Goal: Task Accomplishment & Management: Manage account settings

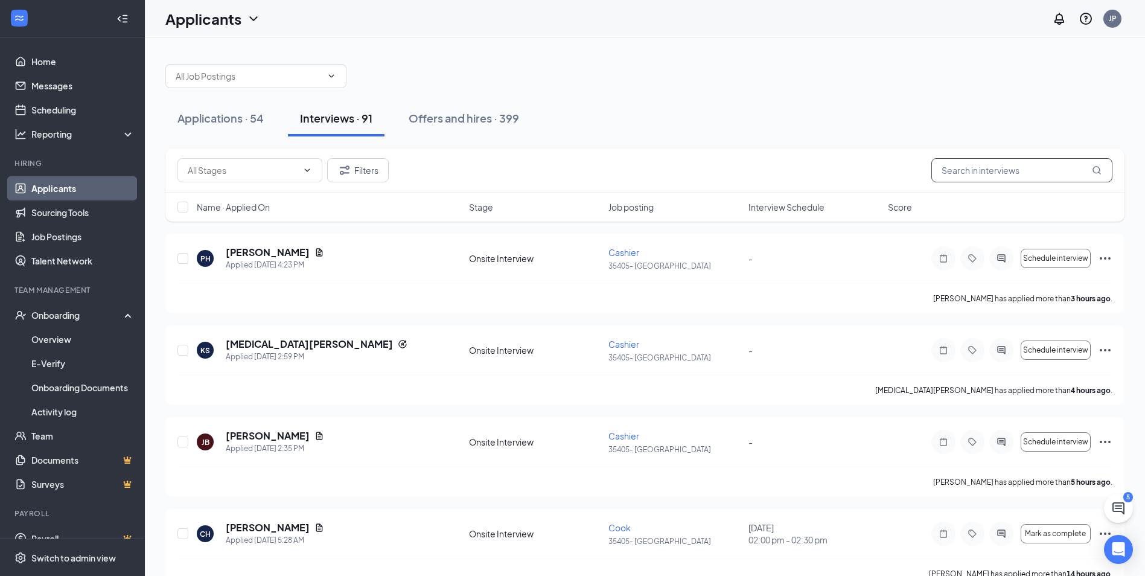
drag, startPoint x: 977, startPoint y: 180, endPoint x: 977, endPoint y: 173, distance: 6.7
click at [977, 179] on input "text" at bounding box center [1022, 170] width 181 height 24
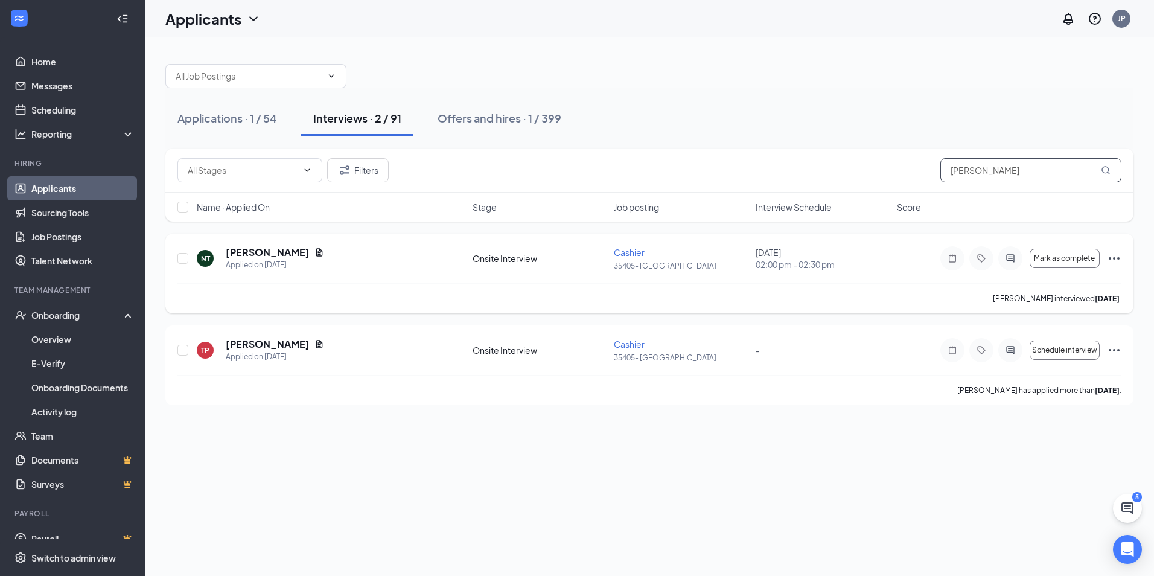
type input "[PERSON_NAME]"
click at [1121, 258] on icon "Ellipses" at bounding box center [1114, 258] width 14 height 14
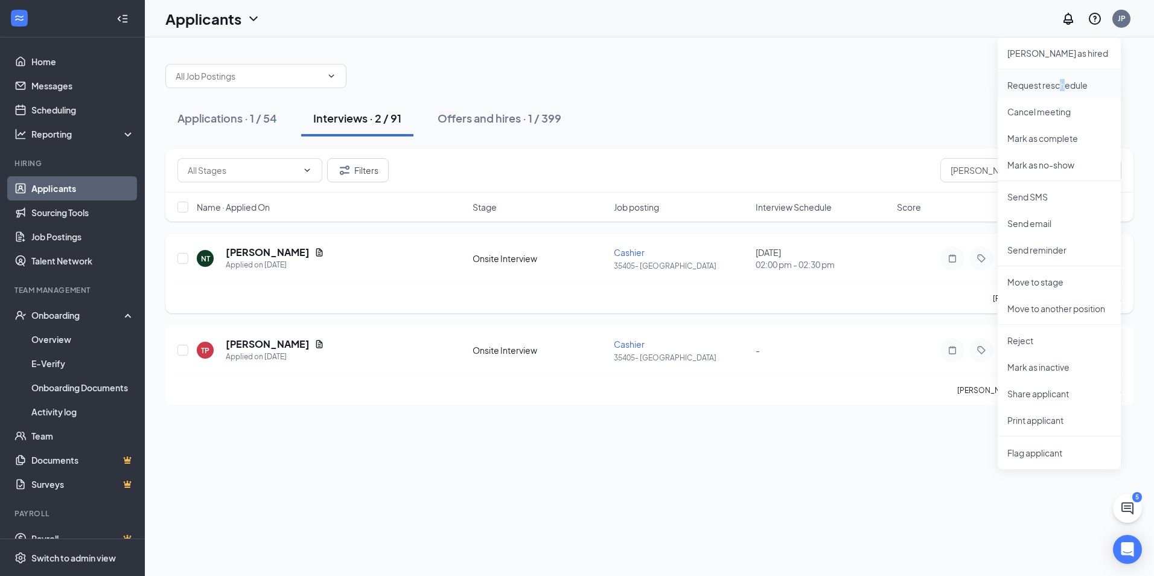
drag, startPoint x: 1062, startPoint y: 83, endPoint x: 1069, endPoint y: 91, distance: 11.1
click at [1069, 91] on li "Request reschedule" at bounding box center [1059, 85] width 123 height 27
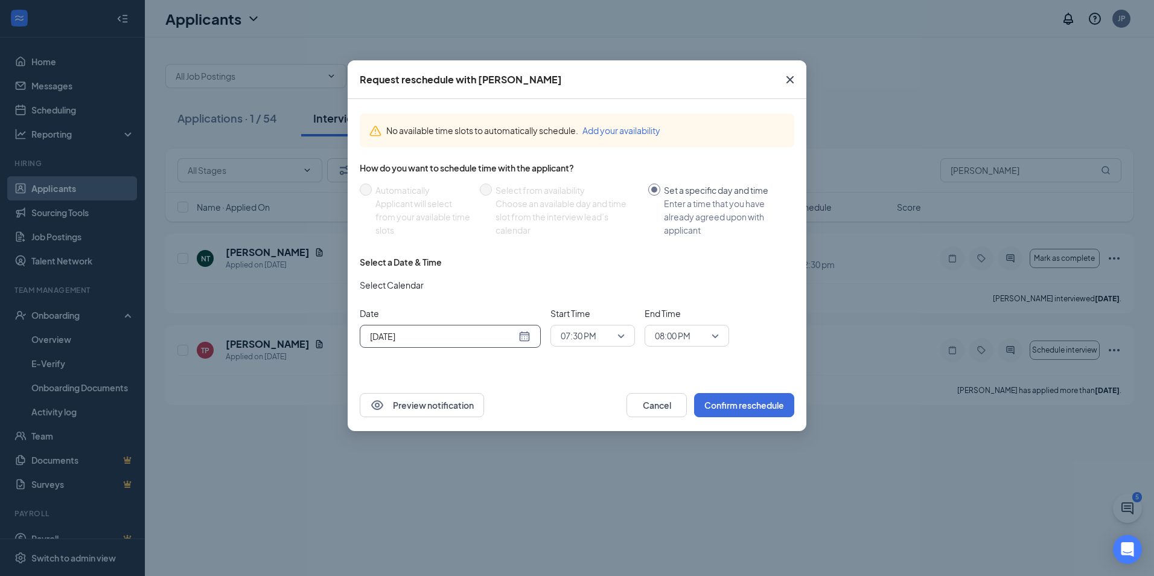
click at [523, 337] on div "[DATE]" at bounding box center [450, 336] width 161 height 13
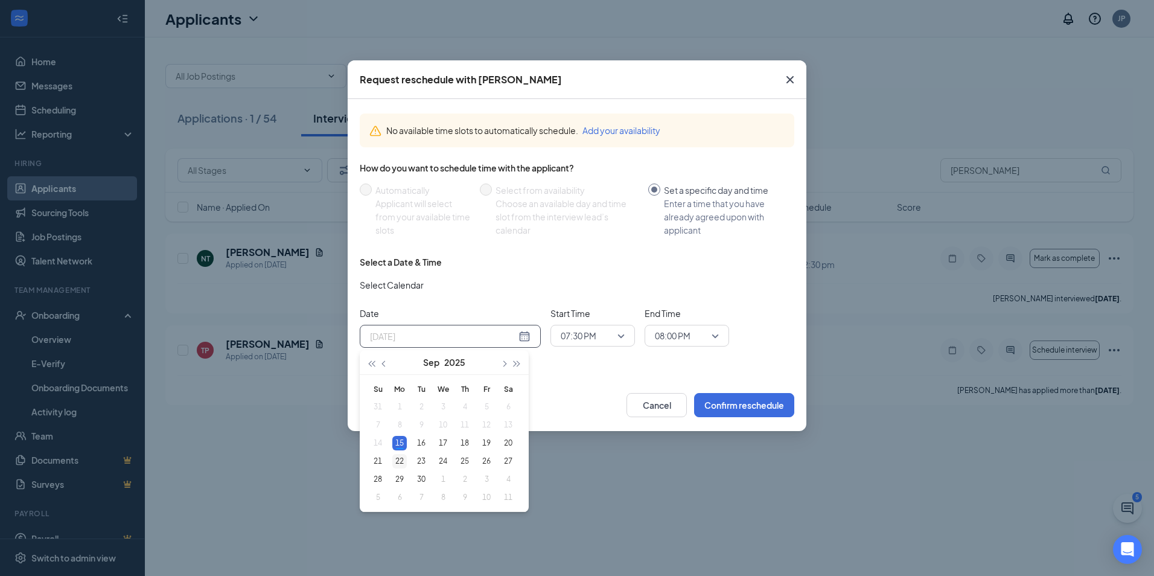
type input "[DATE]"
click at [401, 464] on div "22" at bounding box center [399, 461] width 14 height 14
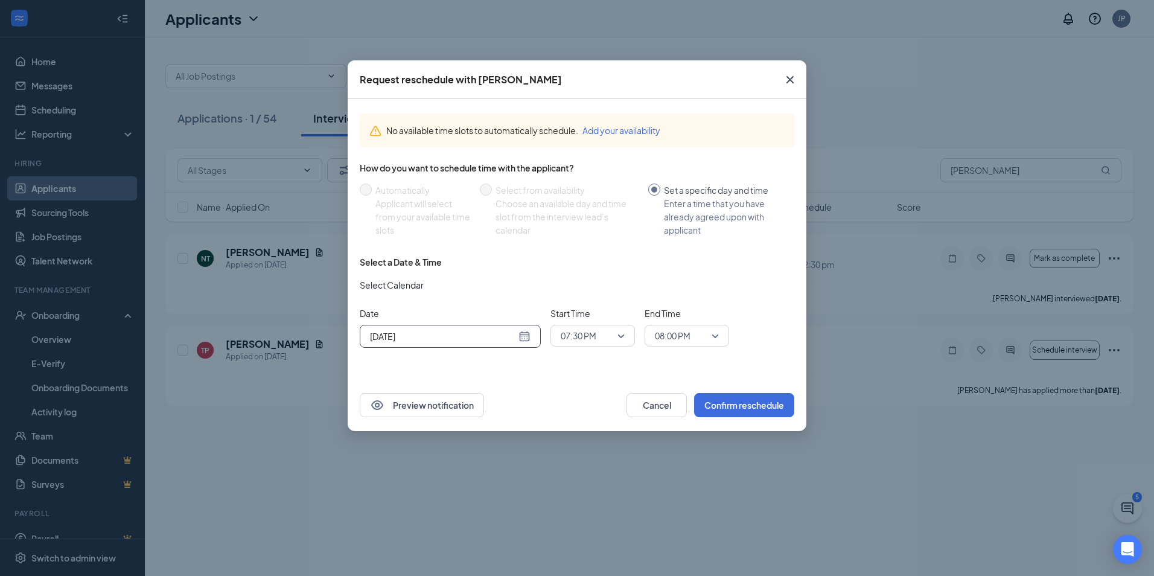
click at [621, 335] on span "07:30 PM" at bounding box center [593, 336] width 64 height 18
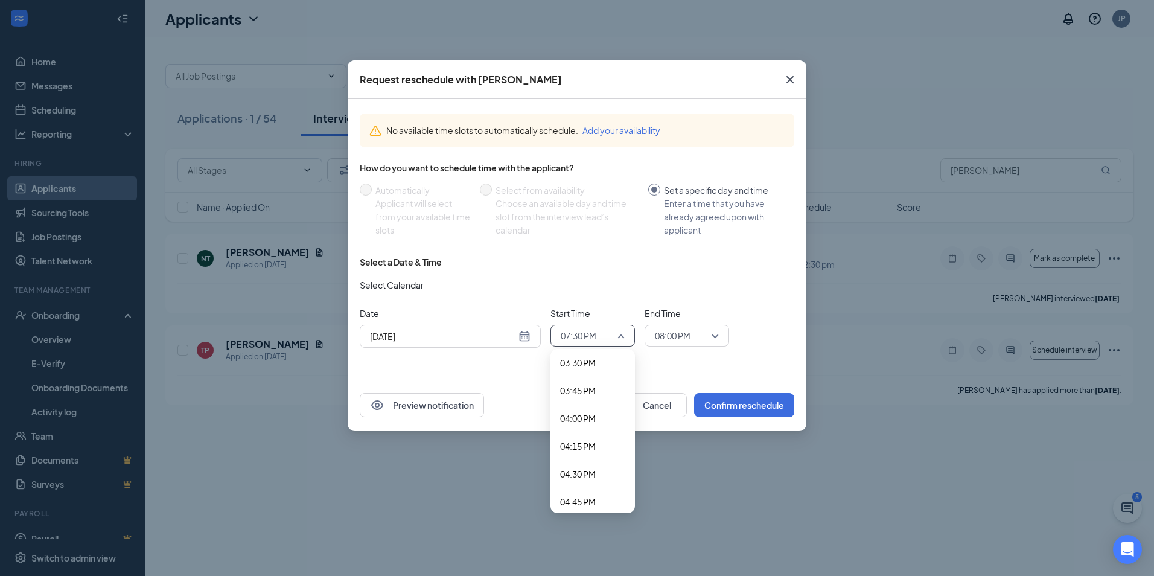
scroll to position [1703, 0]
click at [590, 494] on span "04:30 PM" at bounding box center [578, 497] width 36 height 13
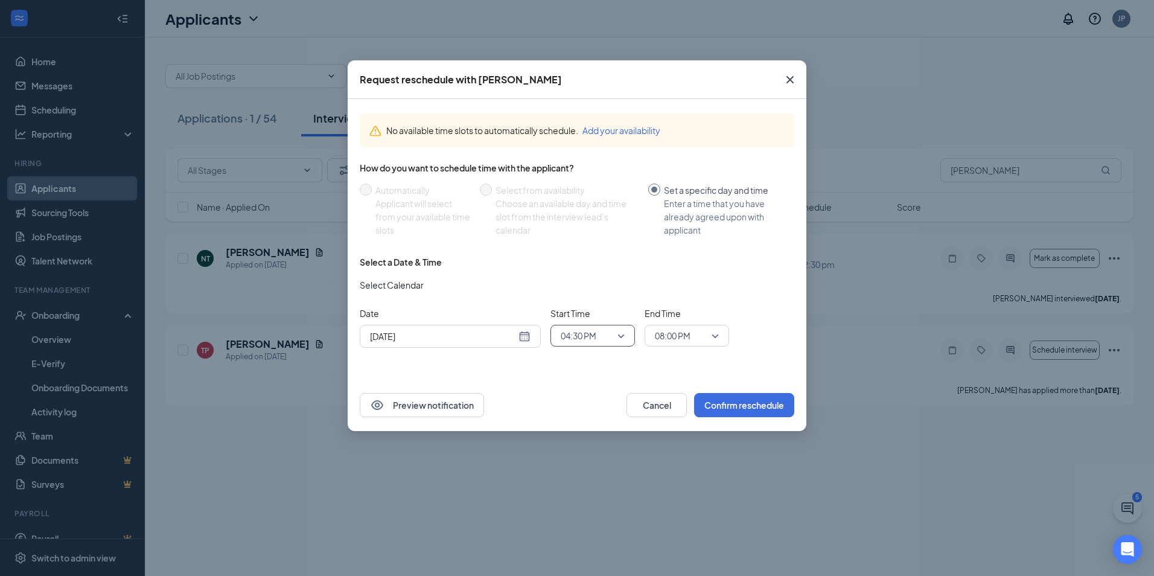
click at [684, 348] on div "Select a Date & Time Select Calendar Date [DATE] [DATE] Su Mo Tu We Th Fr Sa 31…" at bounding box center [577, 306] width 435 height 101
click at [682, 336] on span "08:00 PM" at bounding box center [673, 336] width 36 height 18
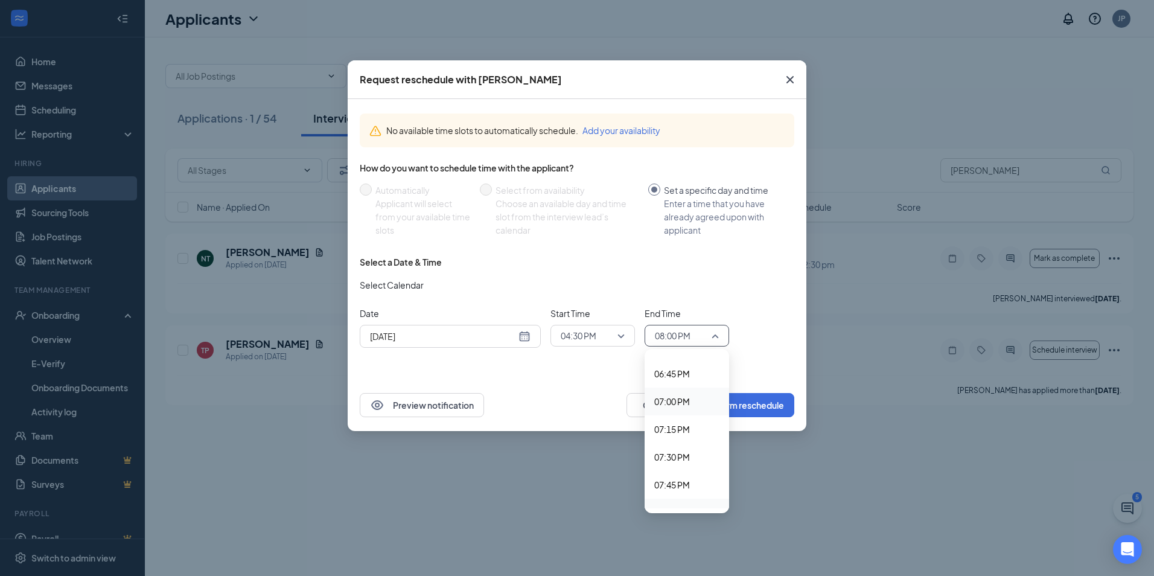
scroll to position [2072, 0]
click at [731, 358] on div "No available time slots to automatically schedule. Add your availability How do…" at bounding box center [577, 239] width 459 height 280
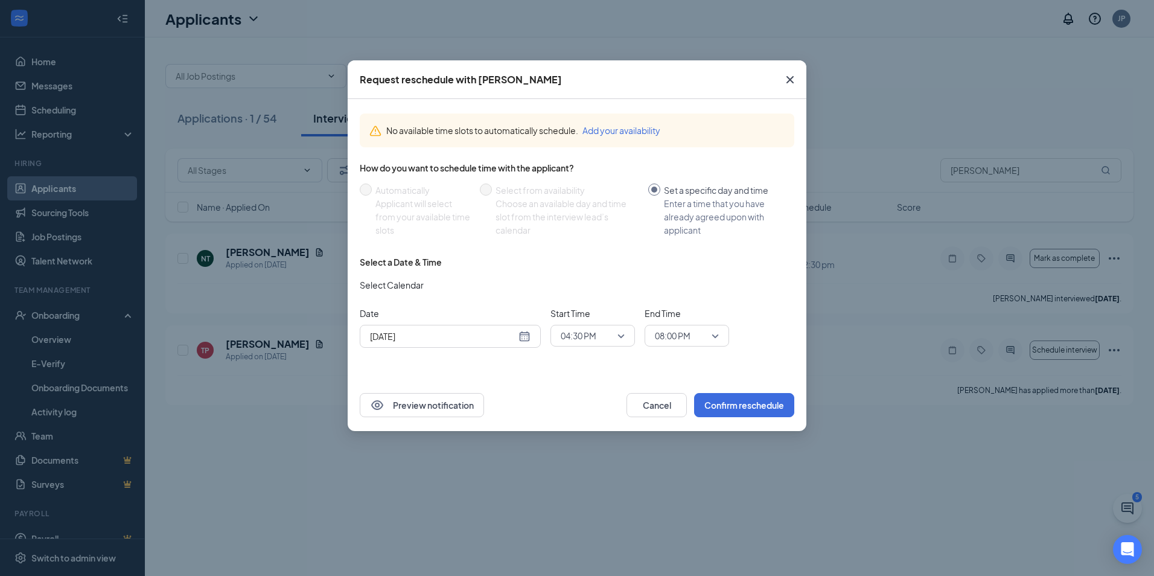
click at [714, 346] on div "08:00 PM" at bounding box center [687, 336] width 85 height 22
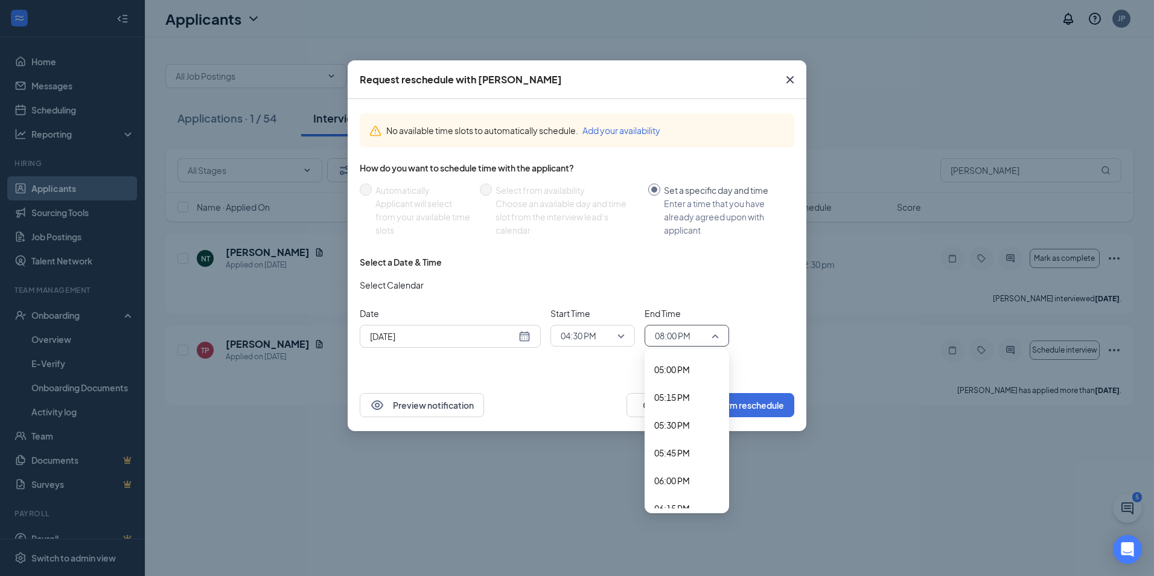
scroll to position [1879, 0]
click at [683, 377] on span "05:00 PM" at bounding box center [672, 377] width 36 height 13
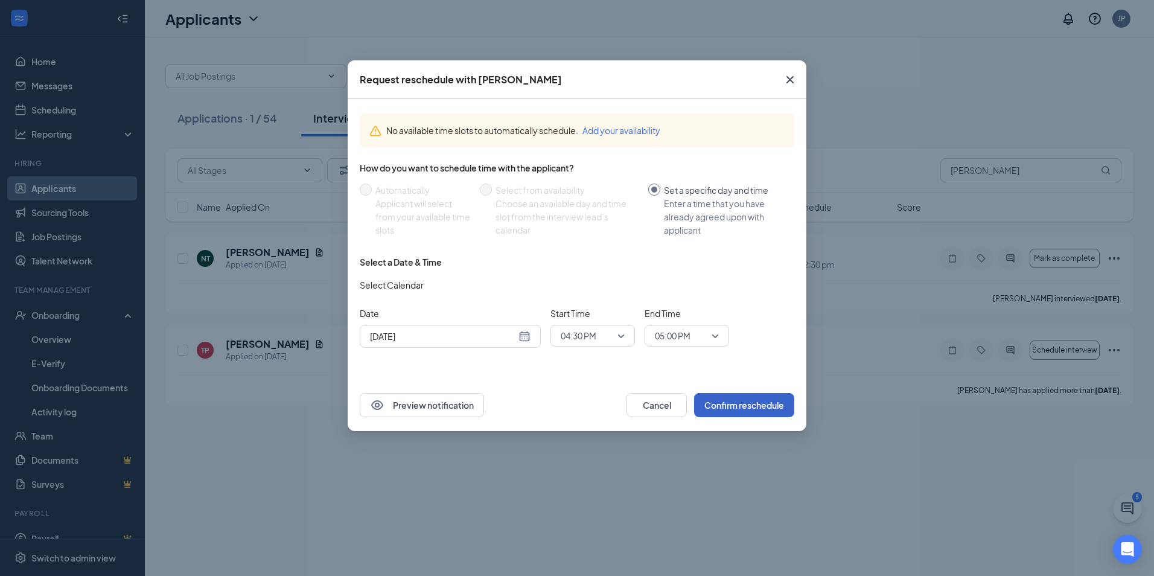
click at [764, 407] on button "Confirm reschedule" at bounding box center [744, 405] width 100 height 24
